Goal: Task Accomplishment & Management: Manage account settings

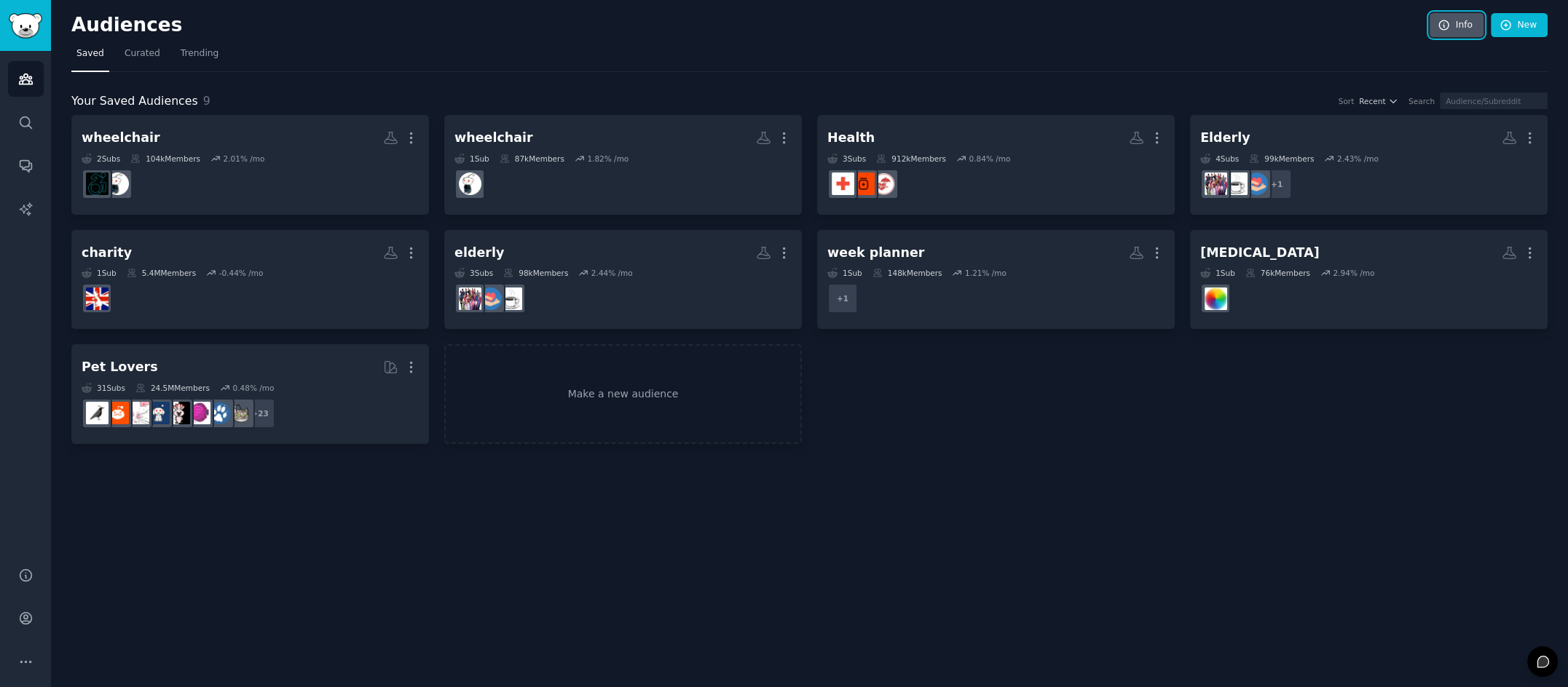
click at [972, 28] on link "Info" at bounding box center [1457, 25] width 54 height 25
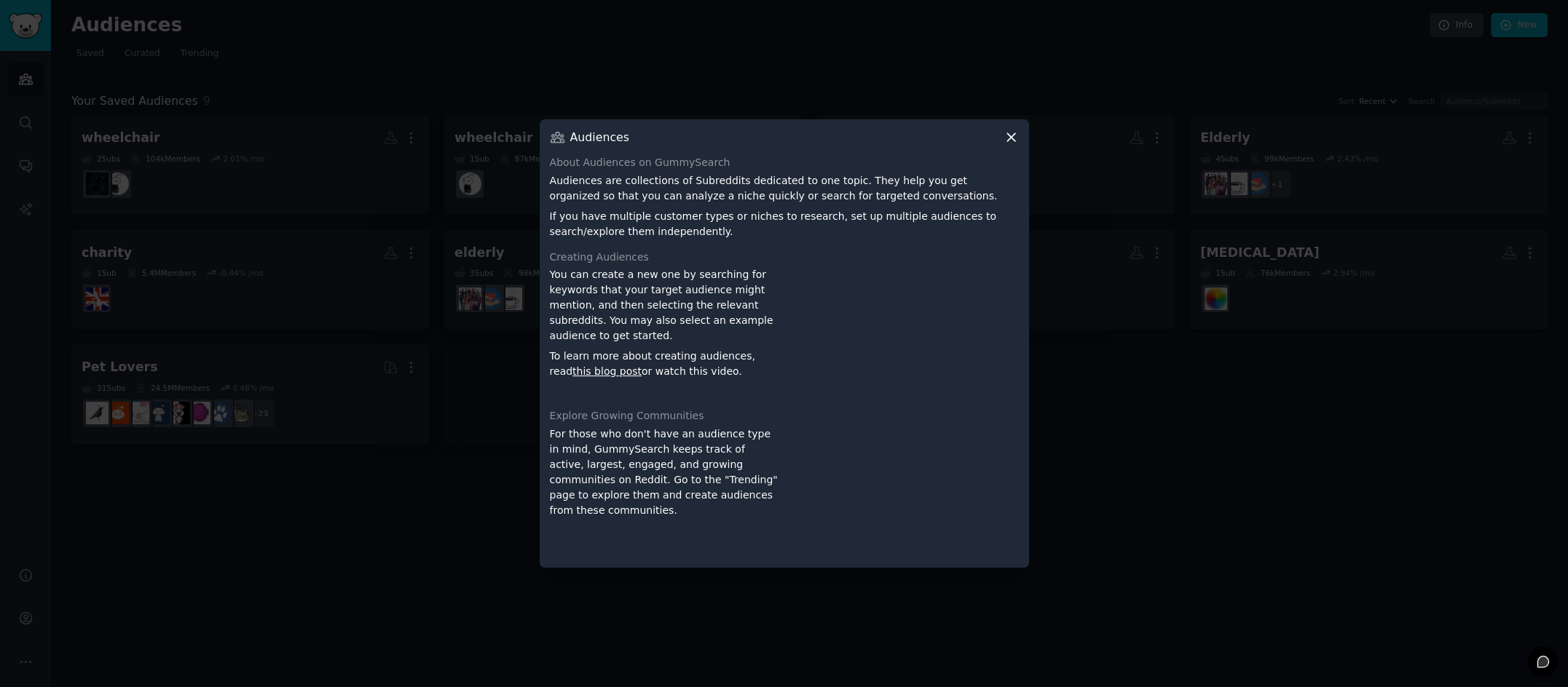
click at [972, 141] on icon at bounding box center [1011, 137] width 15 height 15
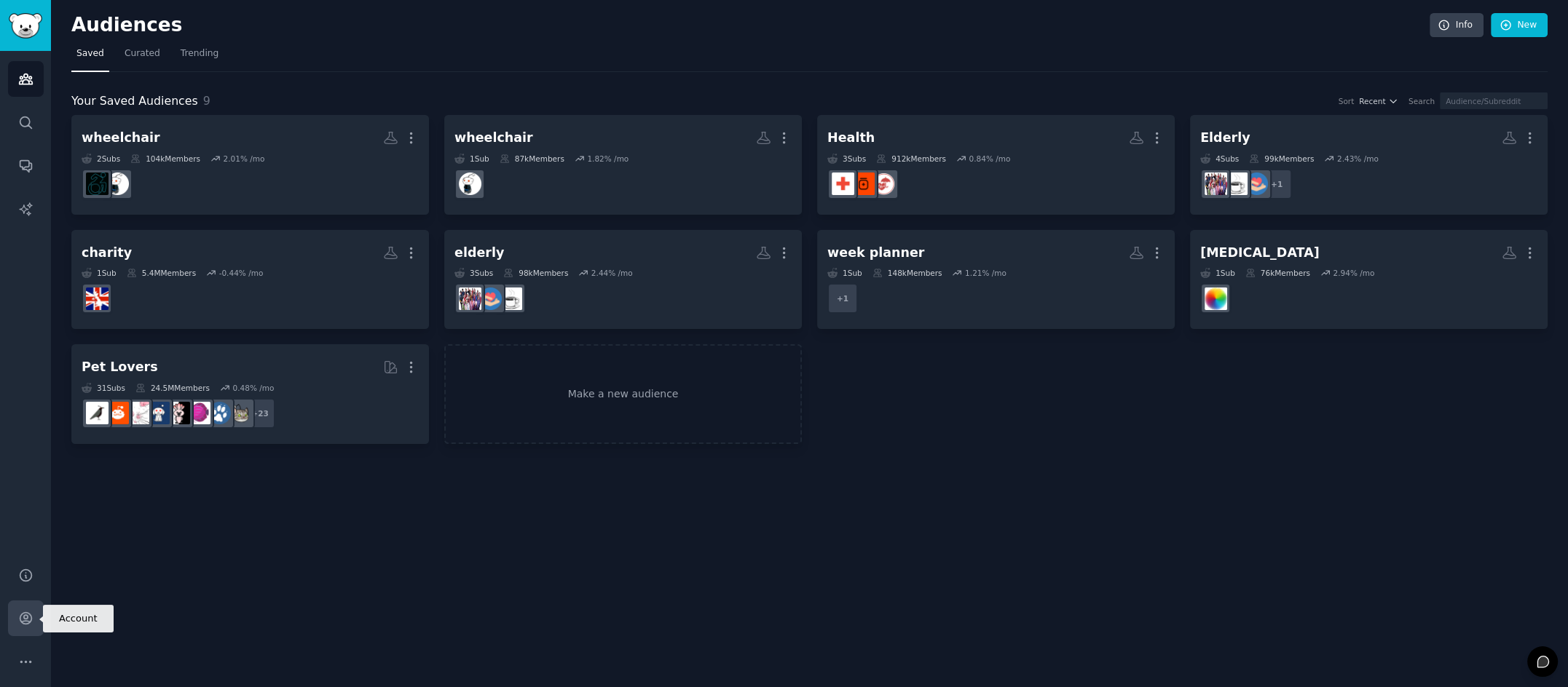
click at [31, 619] on icon "Sidebar" at bounding box center [25, 618] width 15 height 15
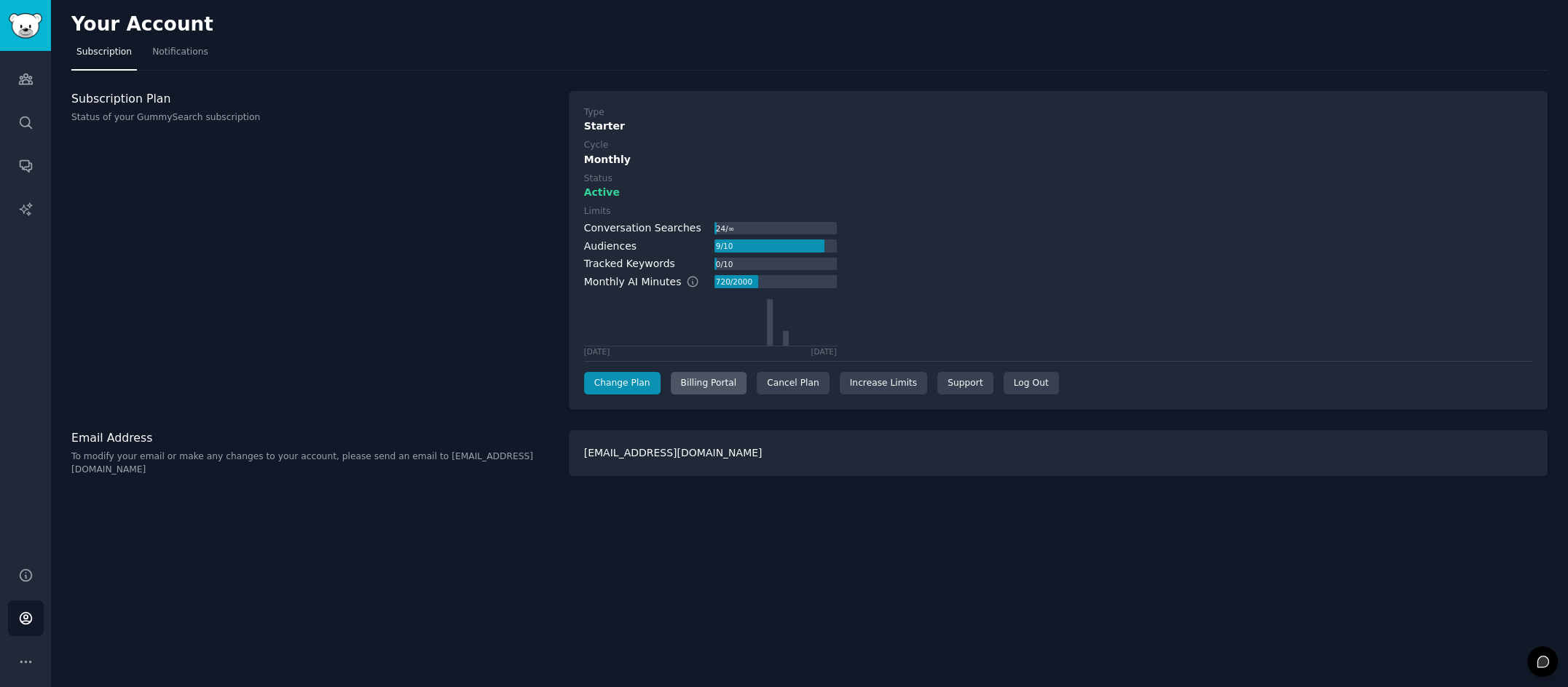
click at [719, 385] on div "Billing Portal" at bounding box center [708, 383] width 76 height 23
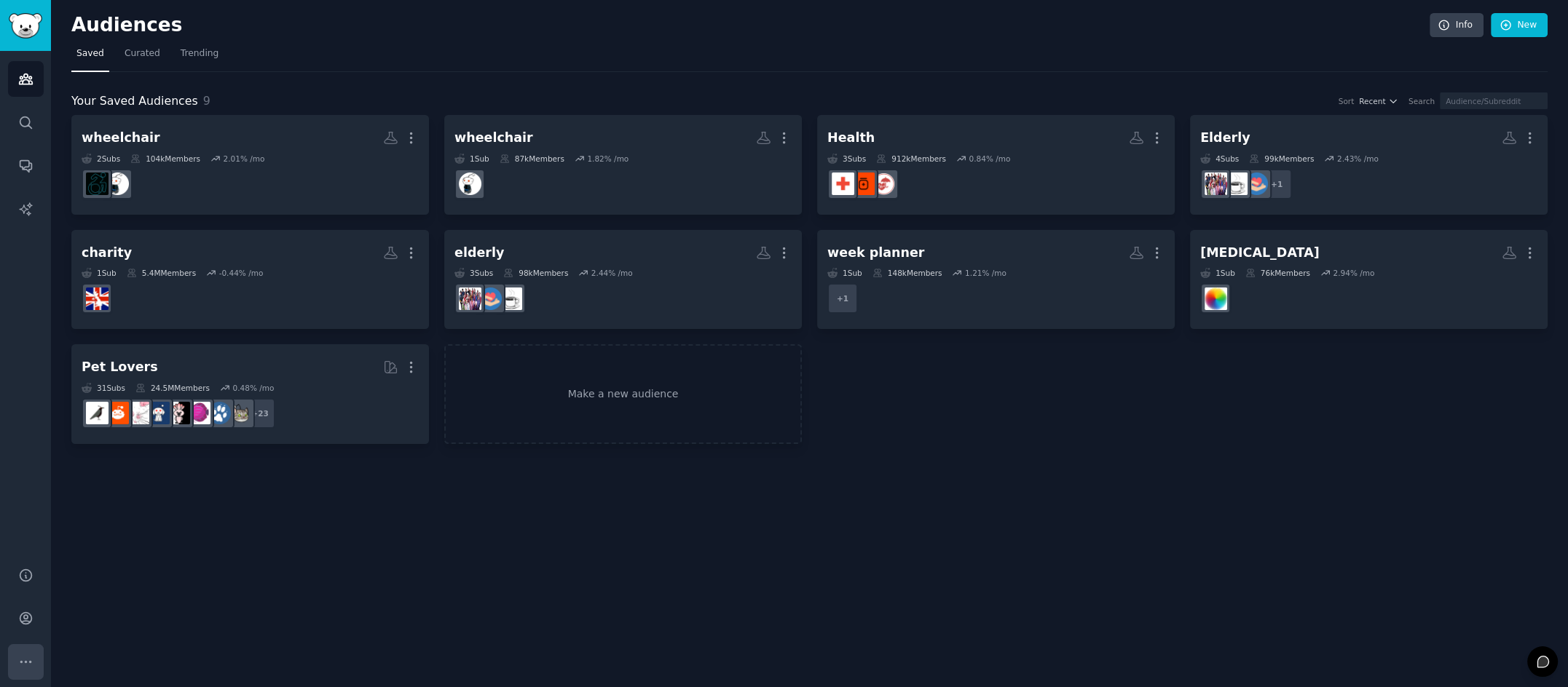
click at [33, 665] on button "More" at bounding box center [25, 662] width 36 height 36
click at [28, 623] on icon "Sidebar" at bounding box center [25, 619] width 12 height 12
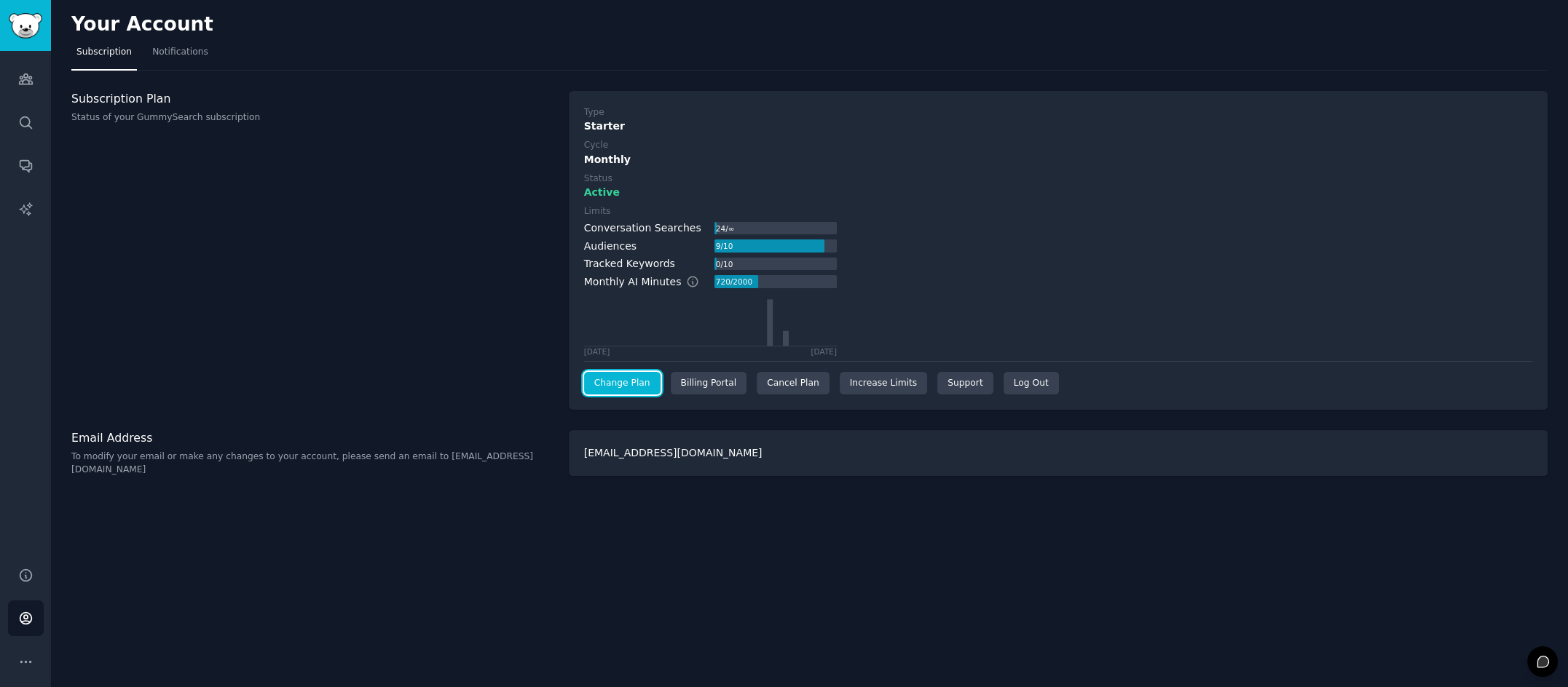
click at [636, 383] on link "Change Plan" at bounding box center [622, 383] width 76 height 23
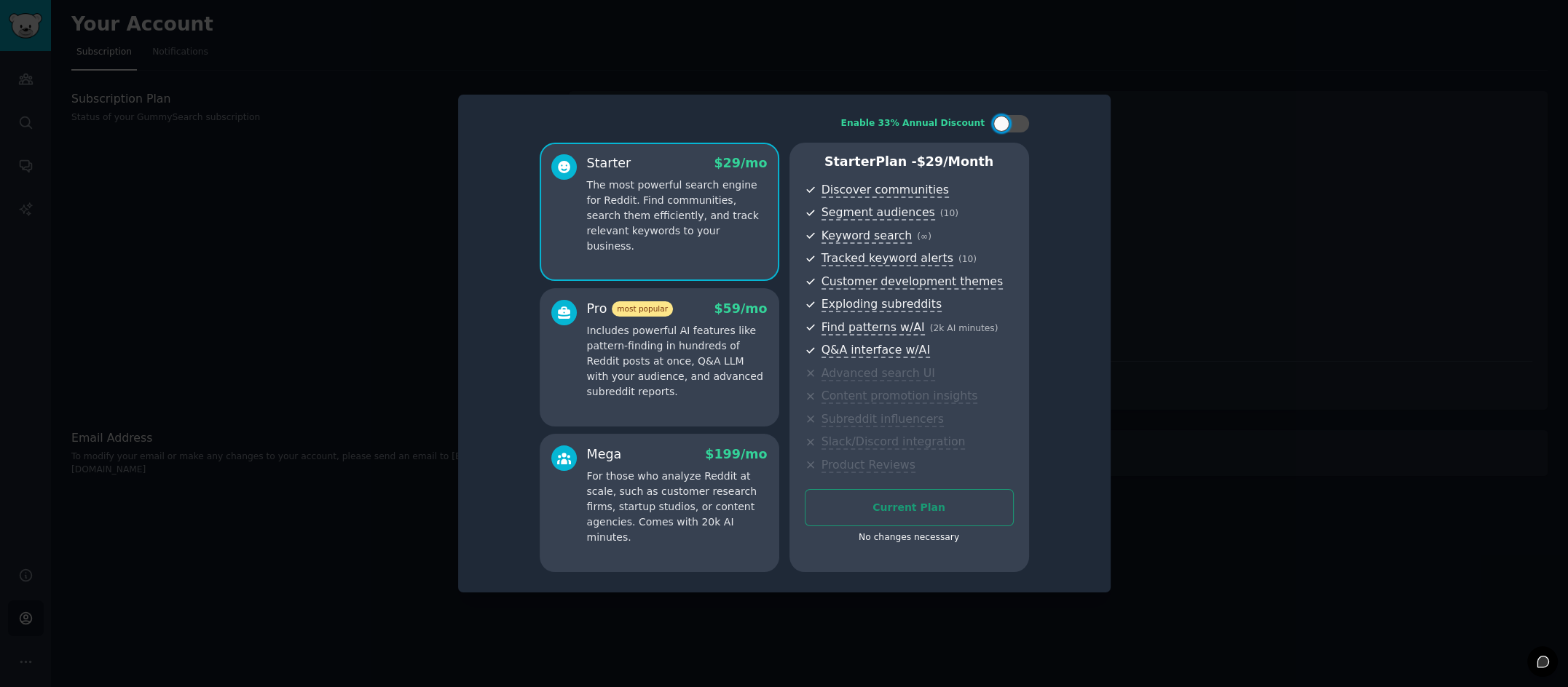
click at [115, 173] on div at bounding box center [784, 344] width 1568 height 687
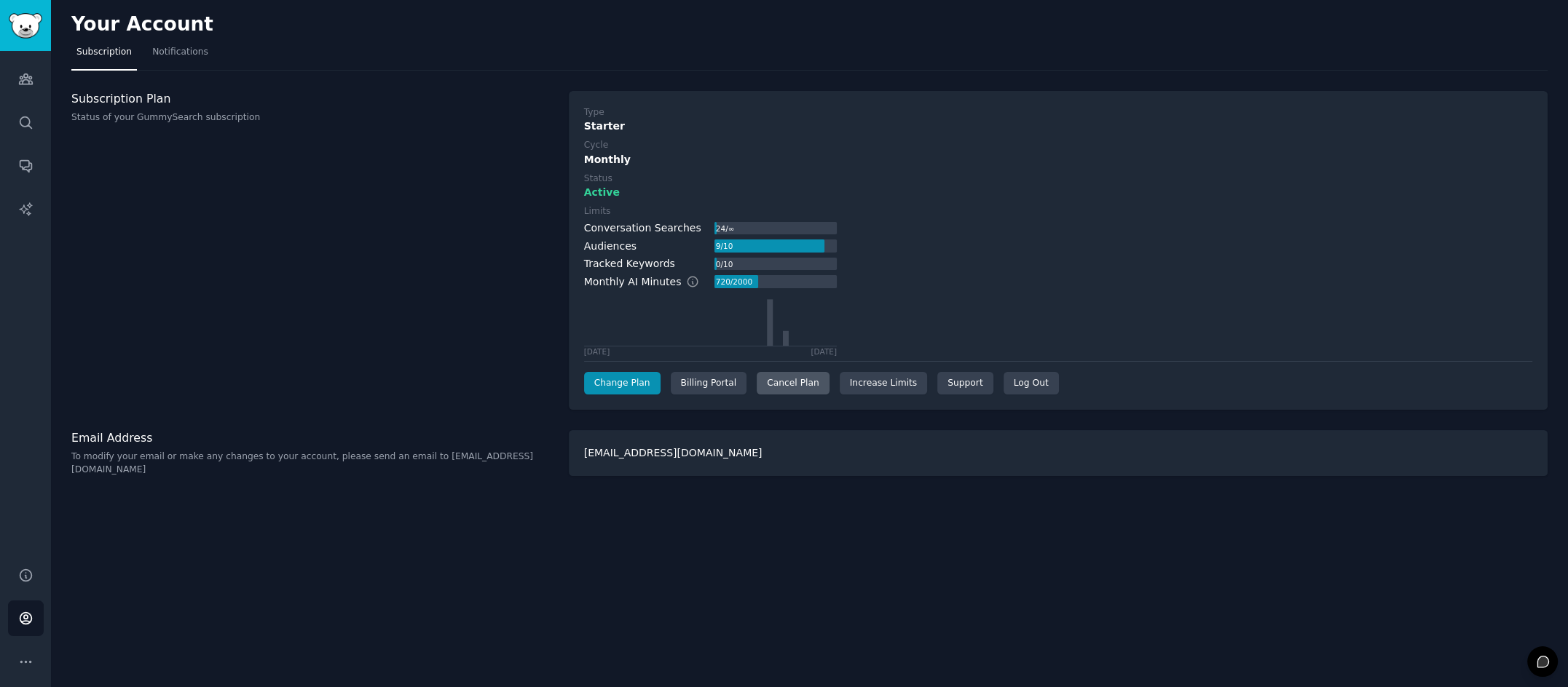
click at [794, 384] on div "Cancel Plan" at bounding box center [792, 383] width 72 height 23
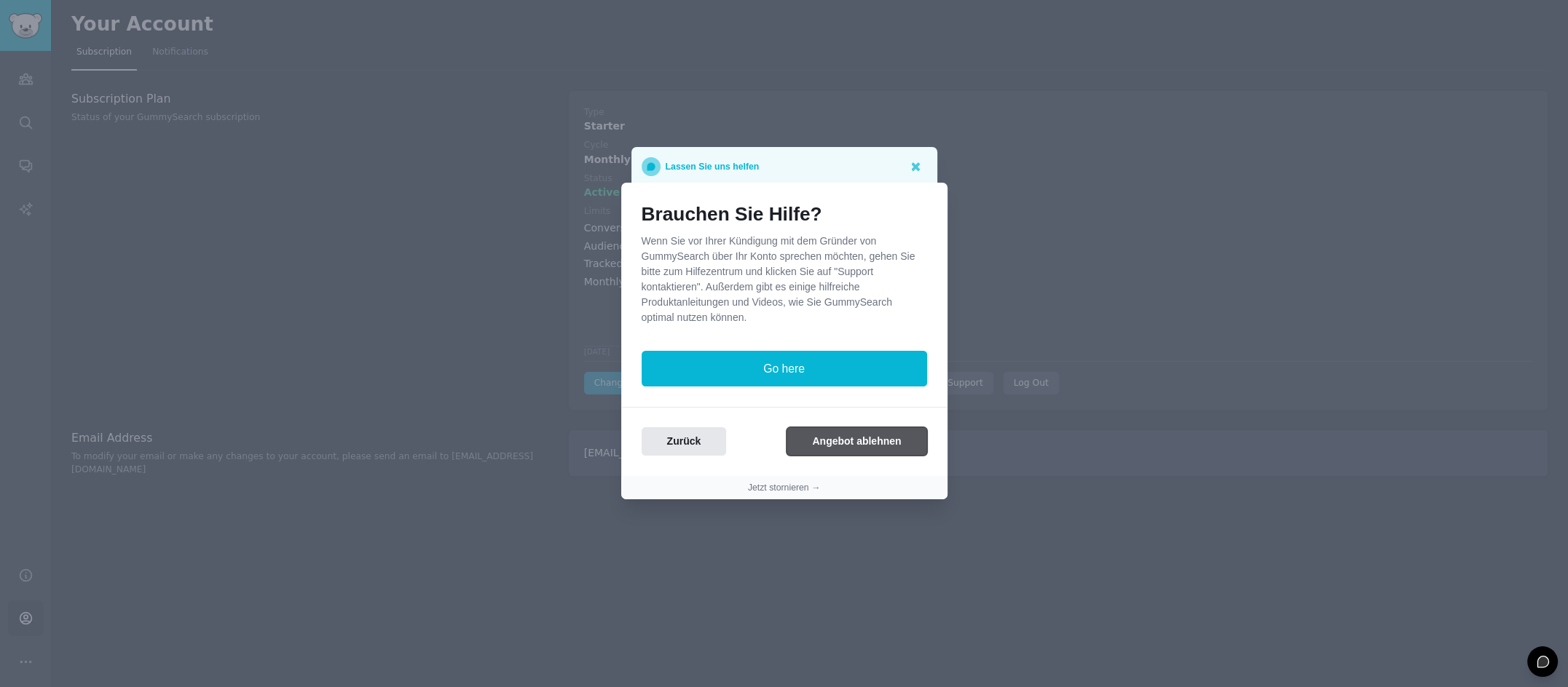
click at [852, 443] on button "Angebot ablehnen" at bounding box center [856, 442] width 140 height 29
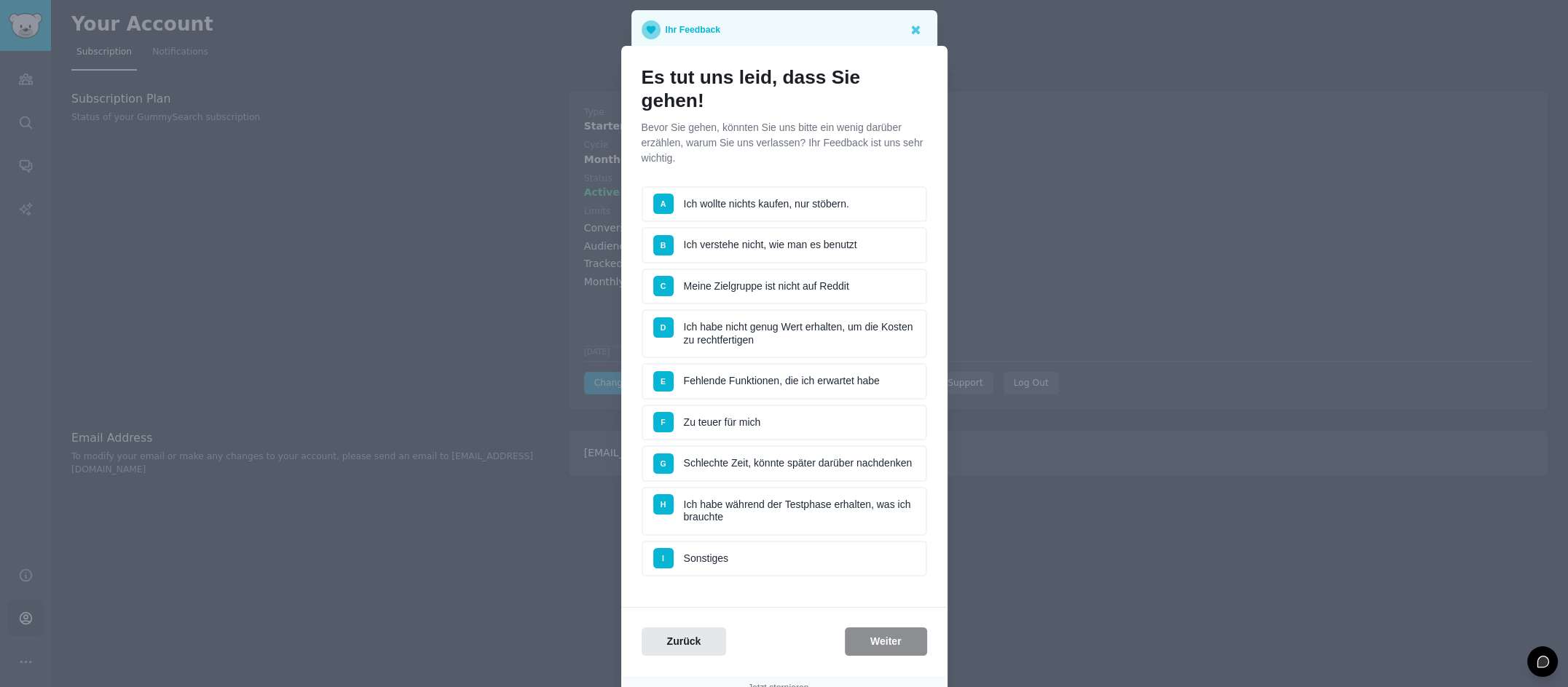
click at [703, 445] on li "G Schlechte Zeit, könnte später darüber nachdenken" at bounding box center [784, 464] width 285 height 37
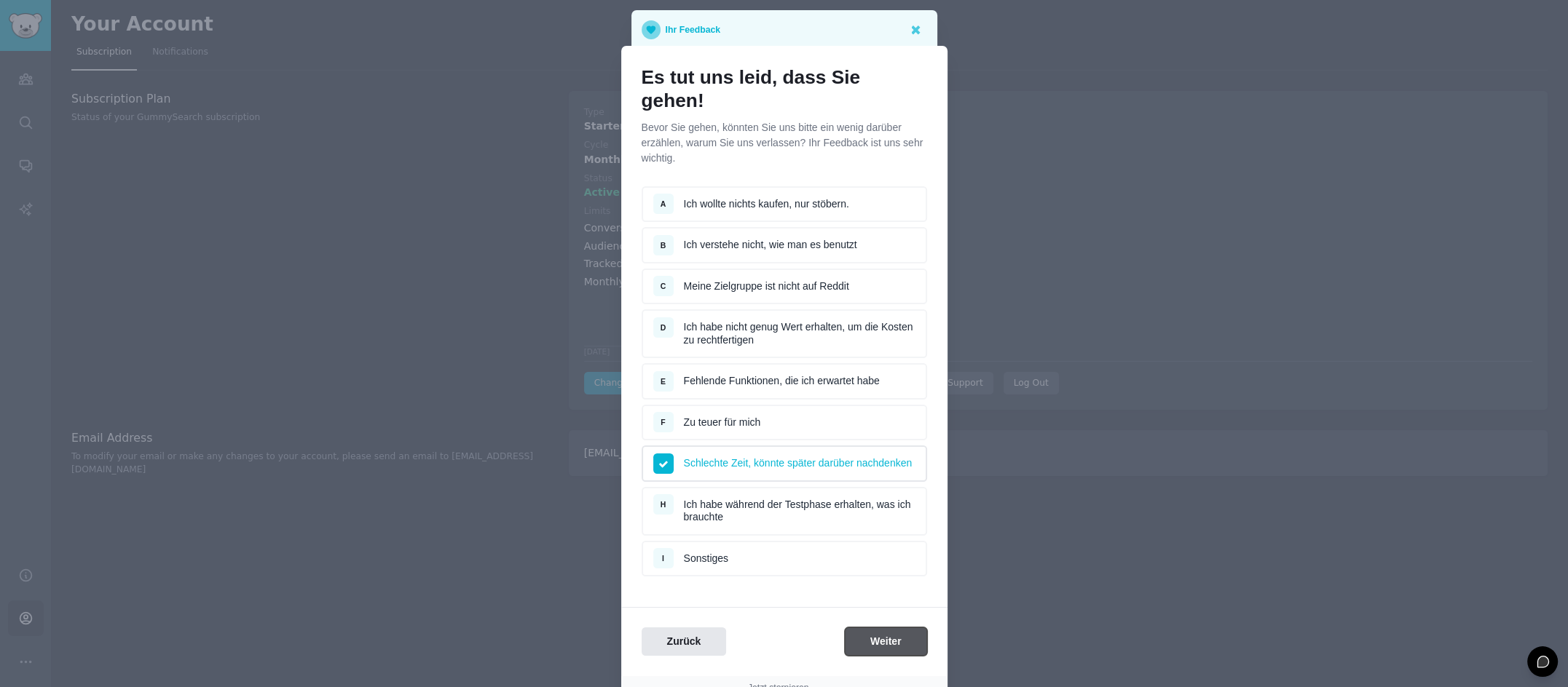
click at [877, 627] on button "Weiter" at bounding box center [885, 642] width 82 height 29
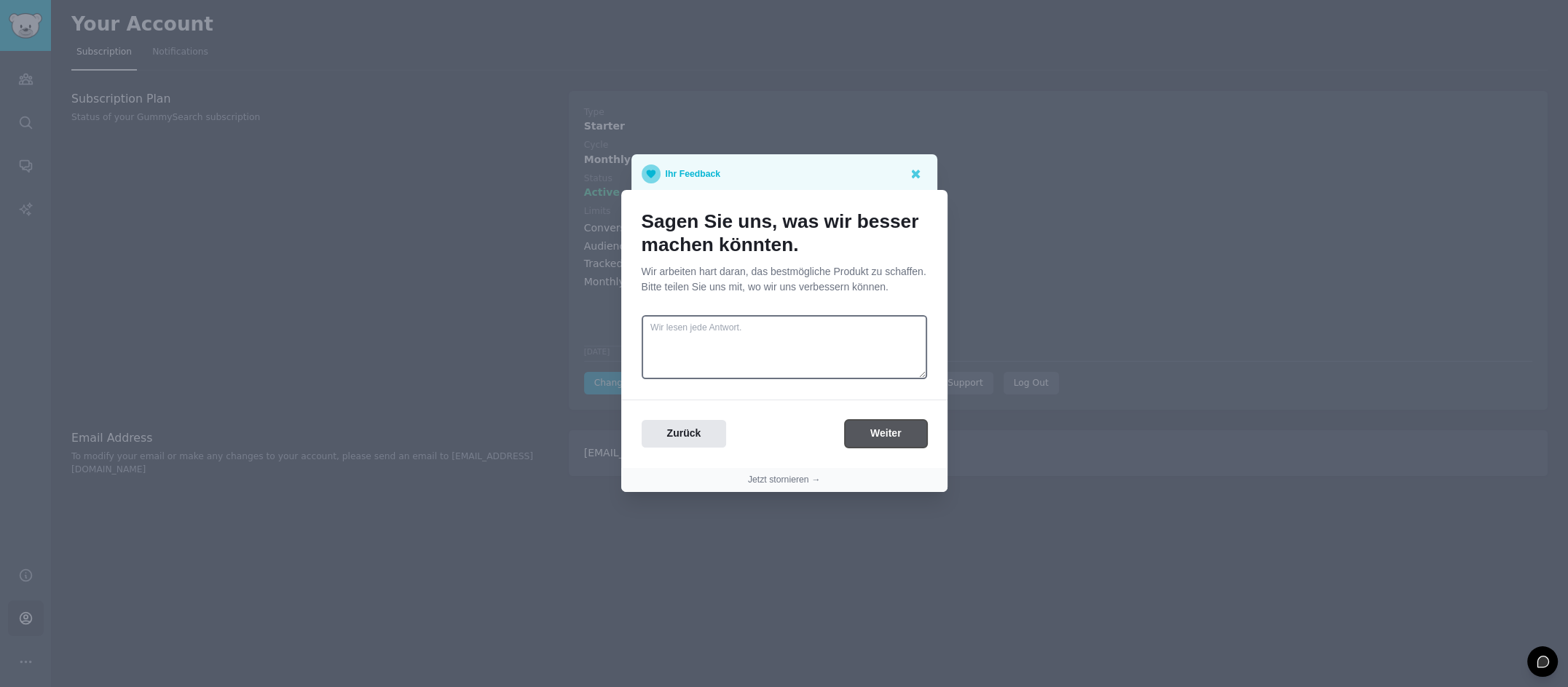
click at [867, 441] on button "Weiter" at bounding box center [885, 434] width 82 height 29
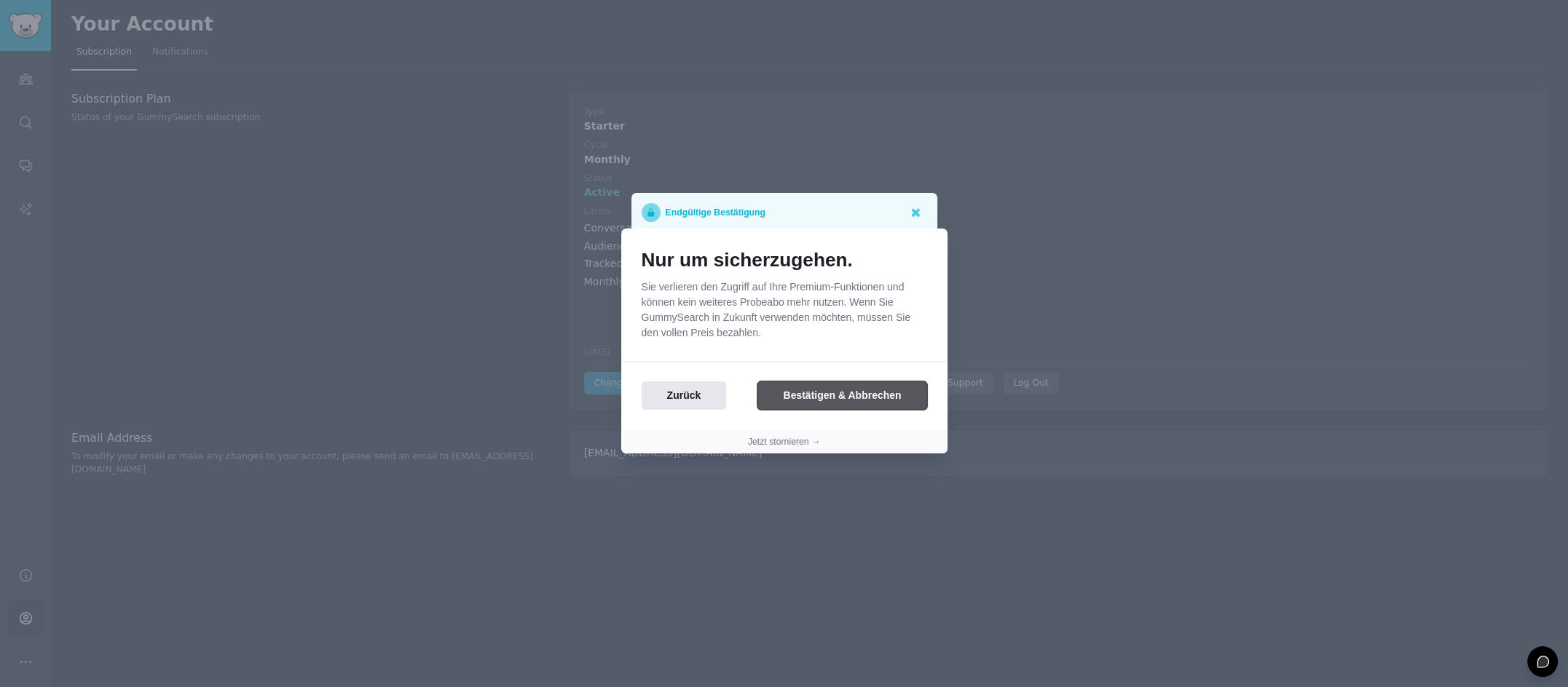
click at [862, 398] on button "Bestätigen & Abbrechen" at bounding box center [841, 396] width 169 height 29
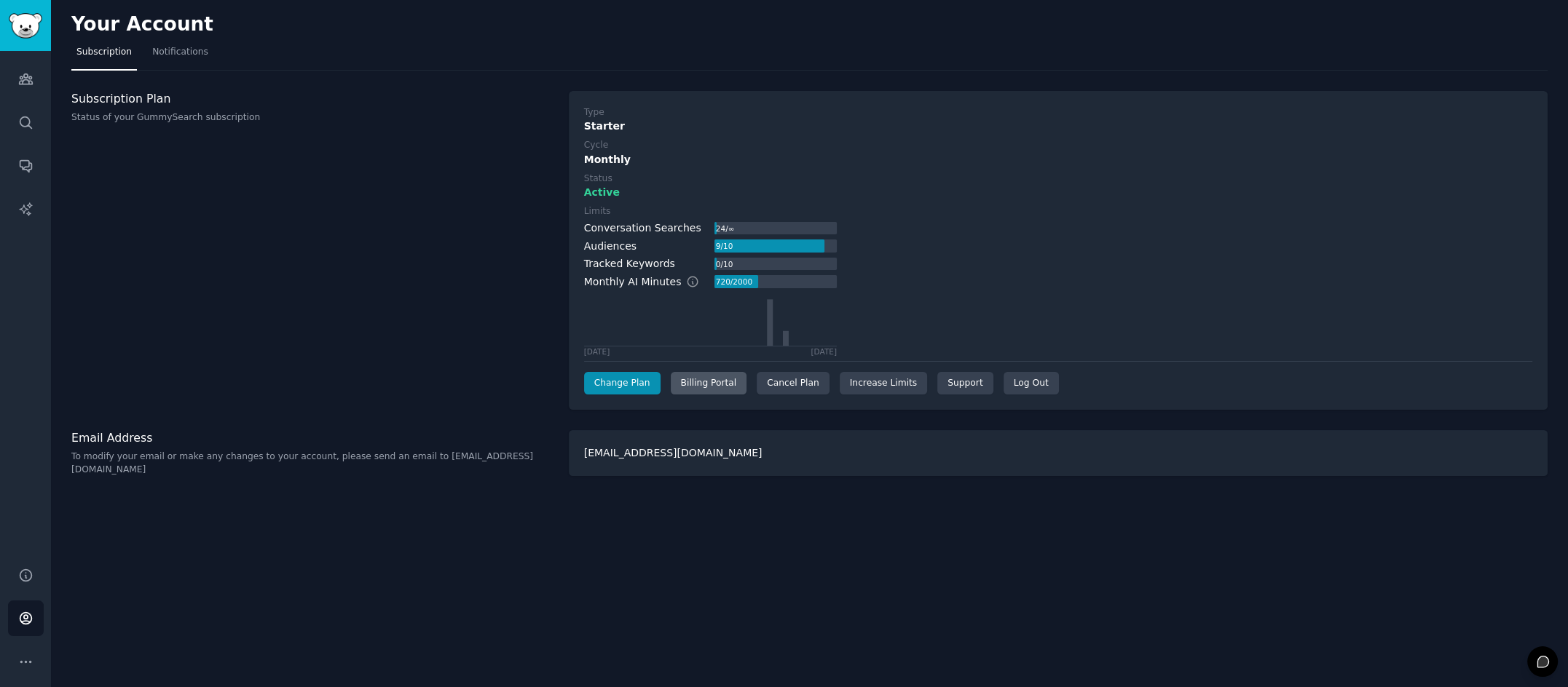
click at [704, 385] on div "Billing Portal" at bounding box center [708, 383] width 76 height 23
